Goal: Transaction & Acquisition: Purchase product/service

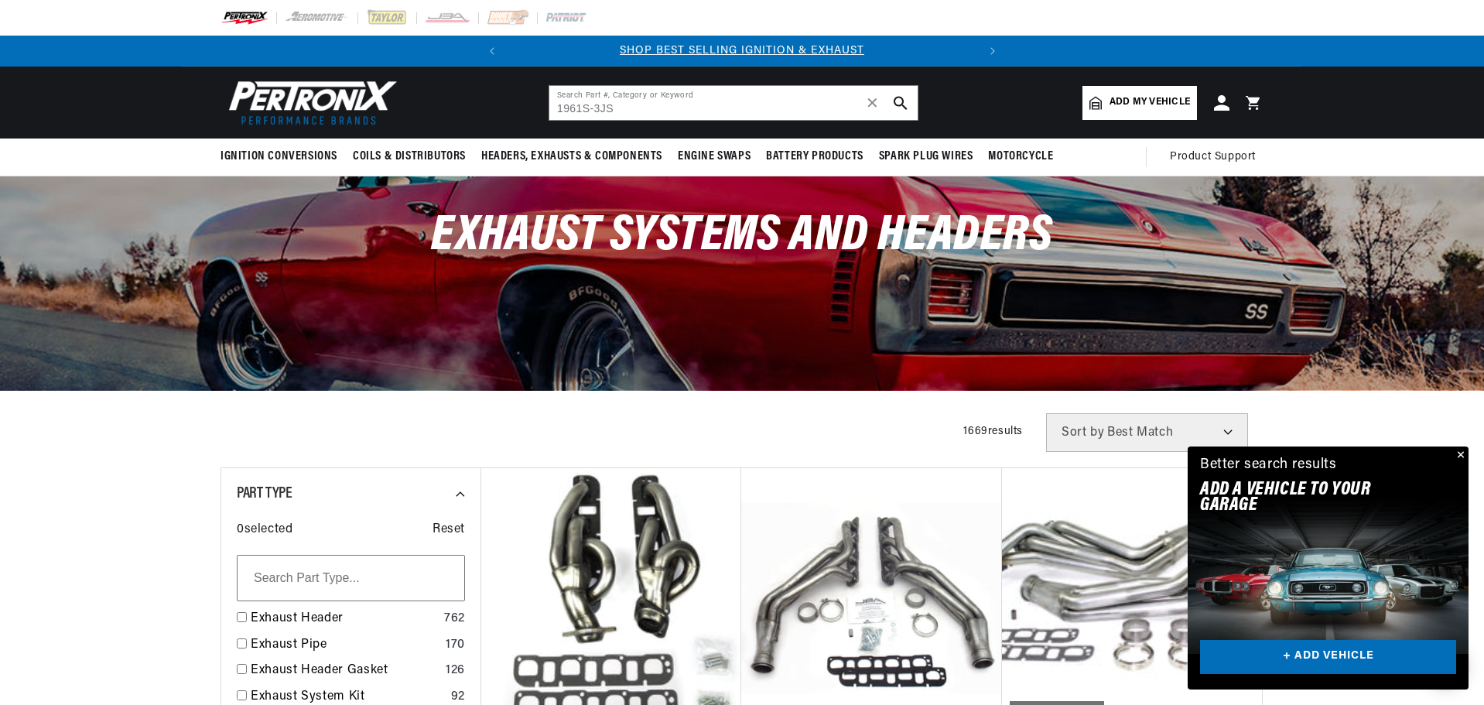
type input "1961S-3JS"
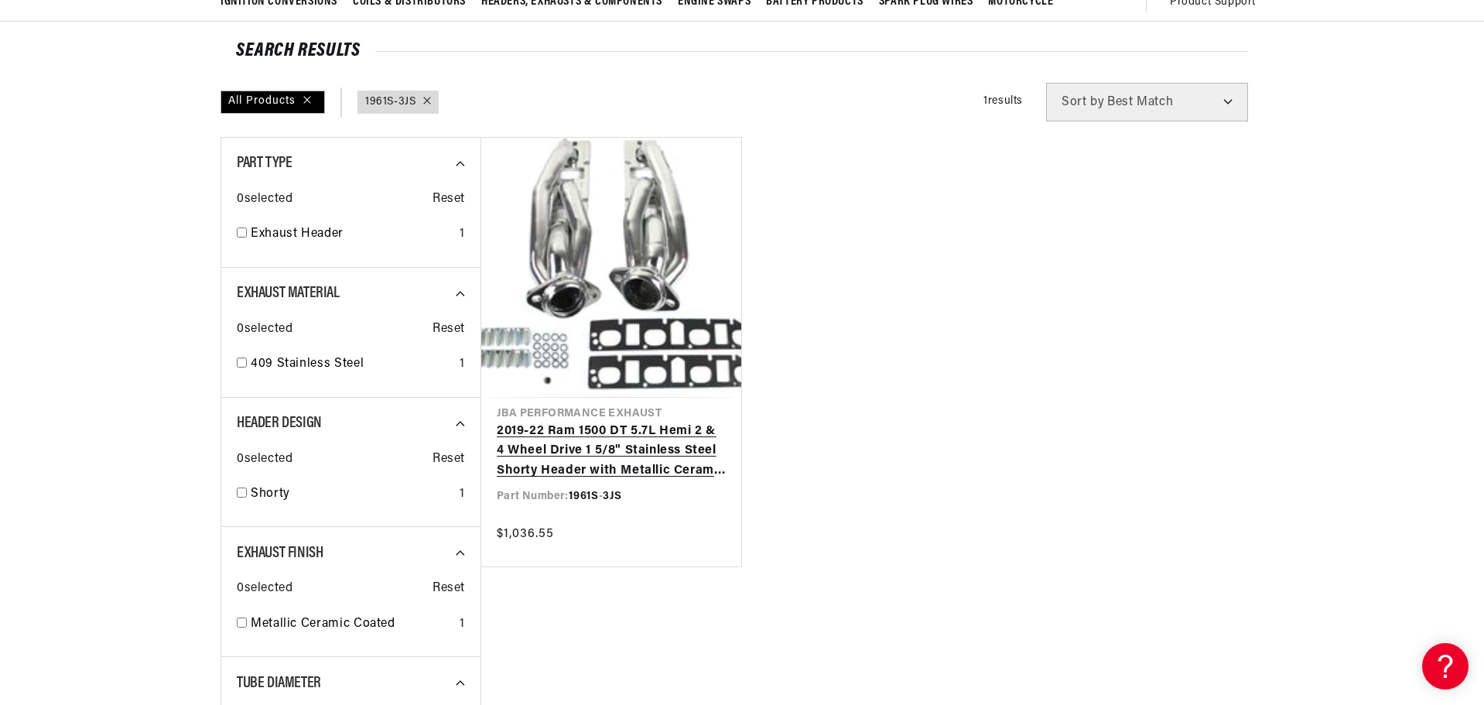
click at [579, 463] on link "2019-22 Ram 1500 DT 5.7L Hemi 2 & 4 Wheel Drive 1 5/8" Stainless Steel Shorty H…" at bounding box center [611, 452] width 229 height 60
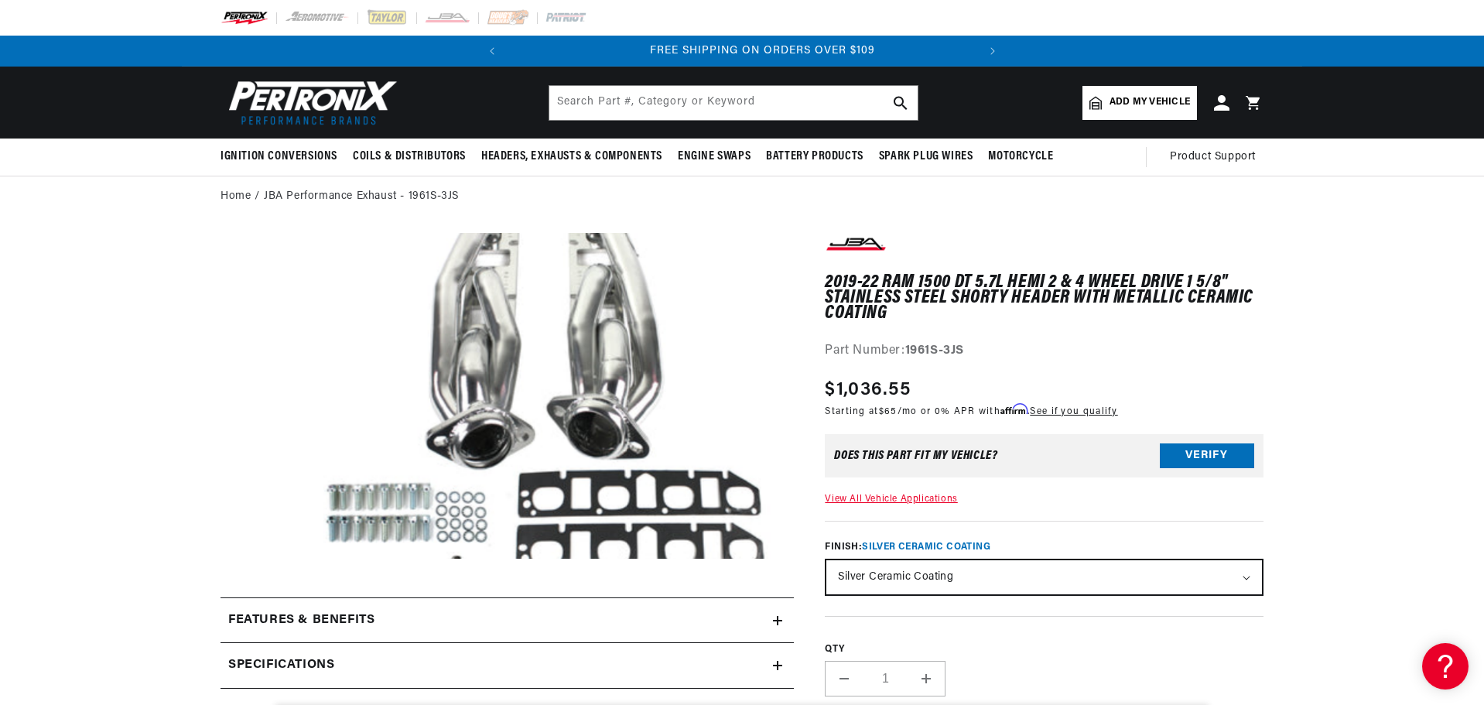
scroll to position [0, 469]
